Goal: Book appointment/travel/reservation

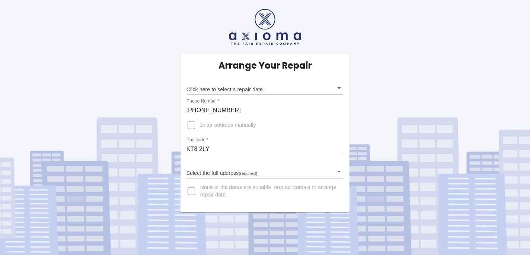
click at [241, 171] on body "Arrange Your Repair Click here to select a repair date ​ Phone Number   * [PHON…" at bounding box center [265, 127] width 530 height 255
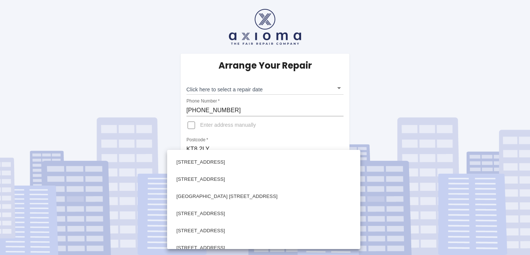
scroll to position [256, 0]
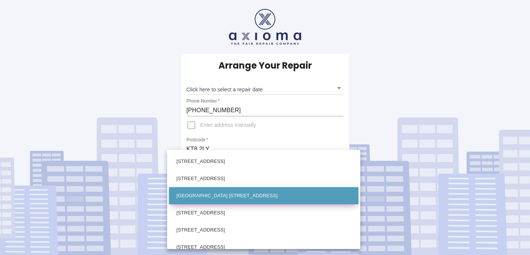
click at [241, 192] on li "[GEOGRAPHIC_DATA] [STREET_ADDRESS]" at bounding box center [264, 195] width 190 height 17
type input "[GEOGRAPHIC_DATA] [STREET_ADDRESS]"
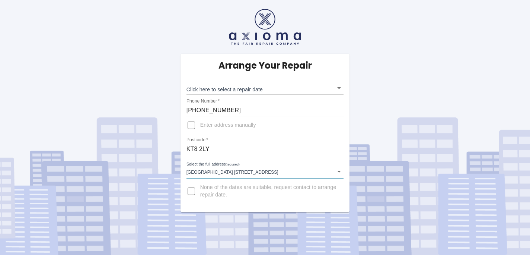
click at [338, 83] on body "Arrange Your Repair Click here to select a repair date ​ Phone Number   * [PHON…" at bounding box center [265, 127] width 530 height 255
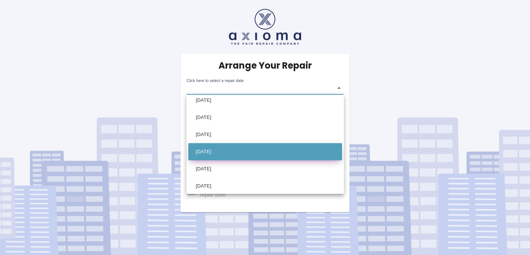
scroll to position [6, 0]
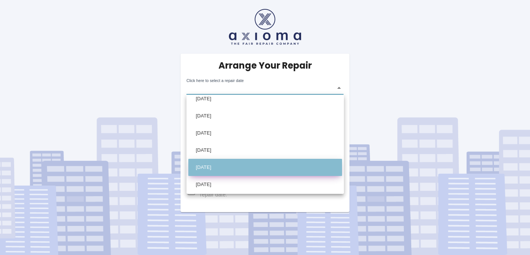
click at [226, 166] on li "[DATE]" at bounding box center [265, 167] width 154 height 17
type input "[DATE]T00:00:00.000Z"
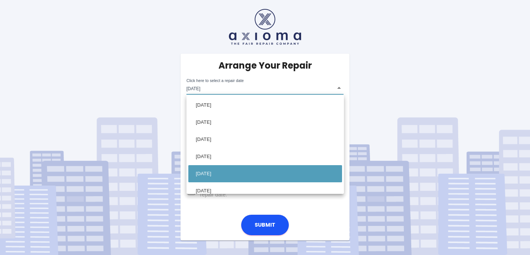
click at [289, 88] on body "Arrange Your Repair Click here to select a repair date [DATE] [DATE]T00:00:00.0…" at bounding box center [265, 127] width 530 height 255
click at [211, 172] on li "[DATE]" at bounding box center [265, 173] width 154 height 17
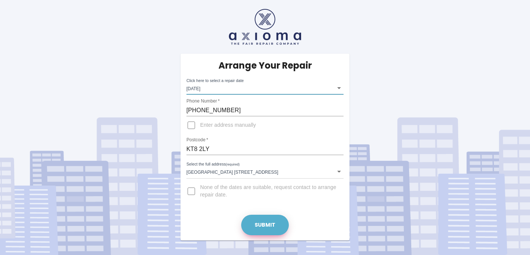
click at [270, 228] on button "Submit" at bounding box center [265, 225] width 48 height 20
